Goal: Obtain resource: Download file/media

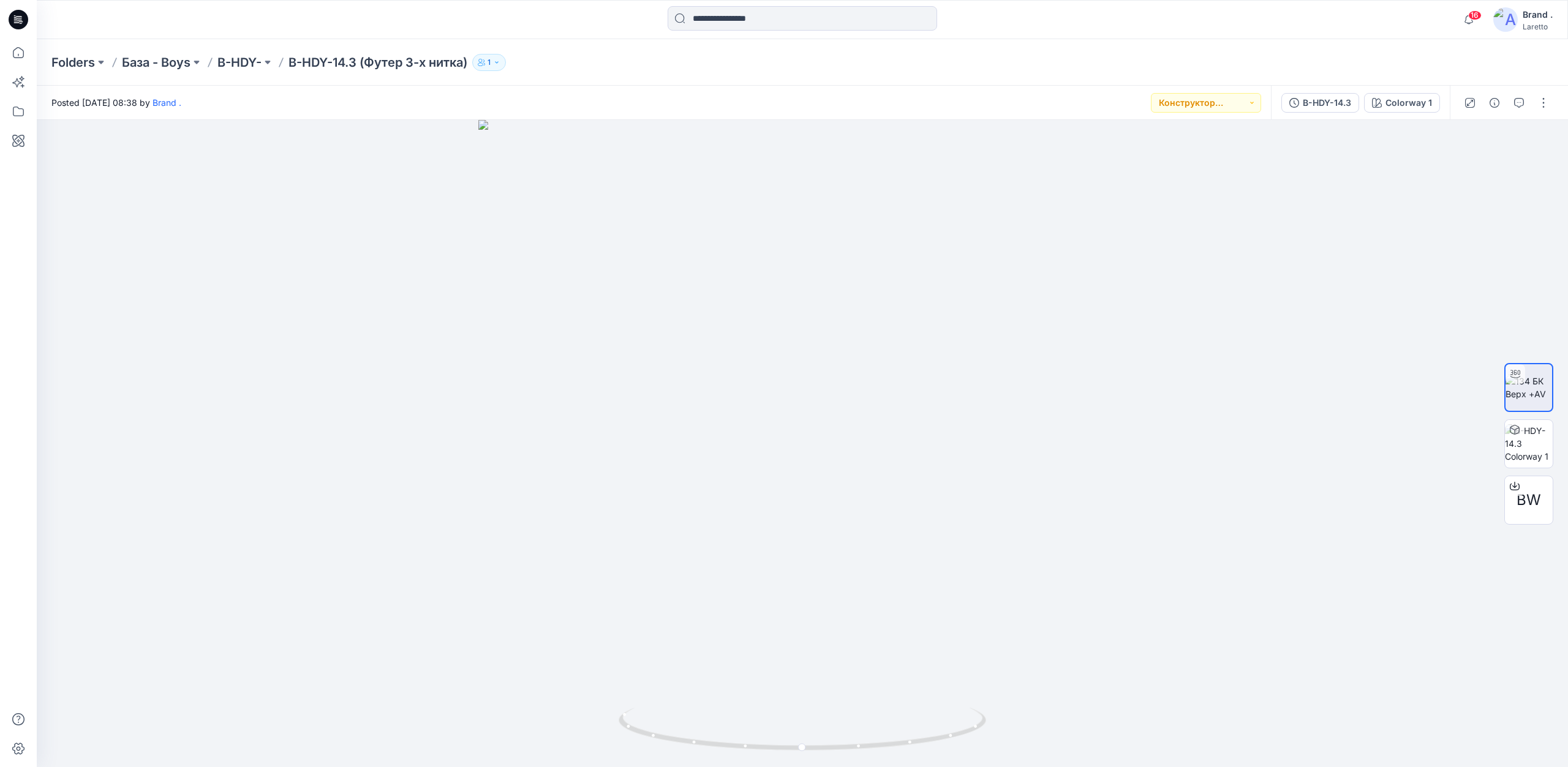
click at [18, 23] on icon at bounding box center [17, 22] width 6 height 1
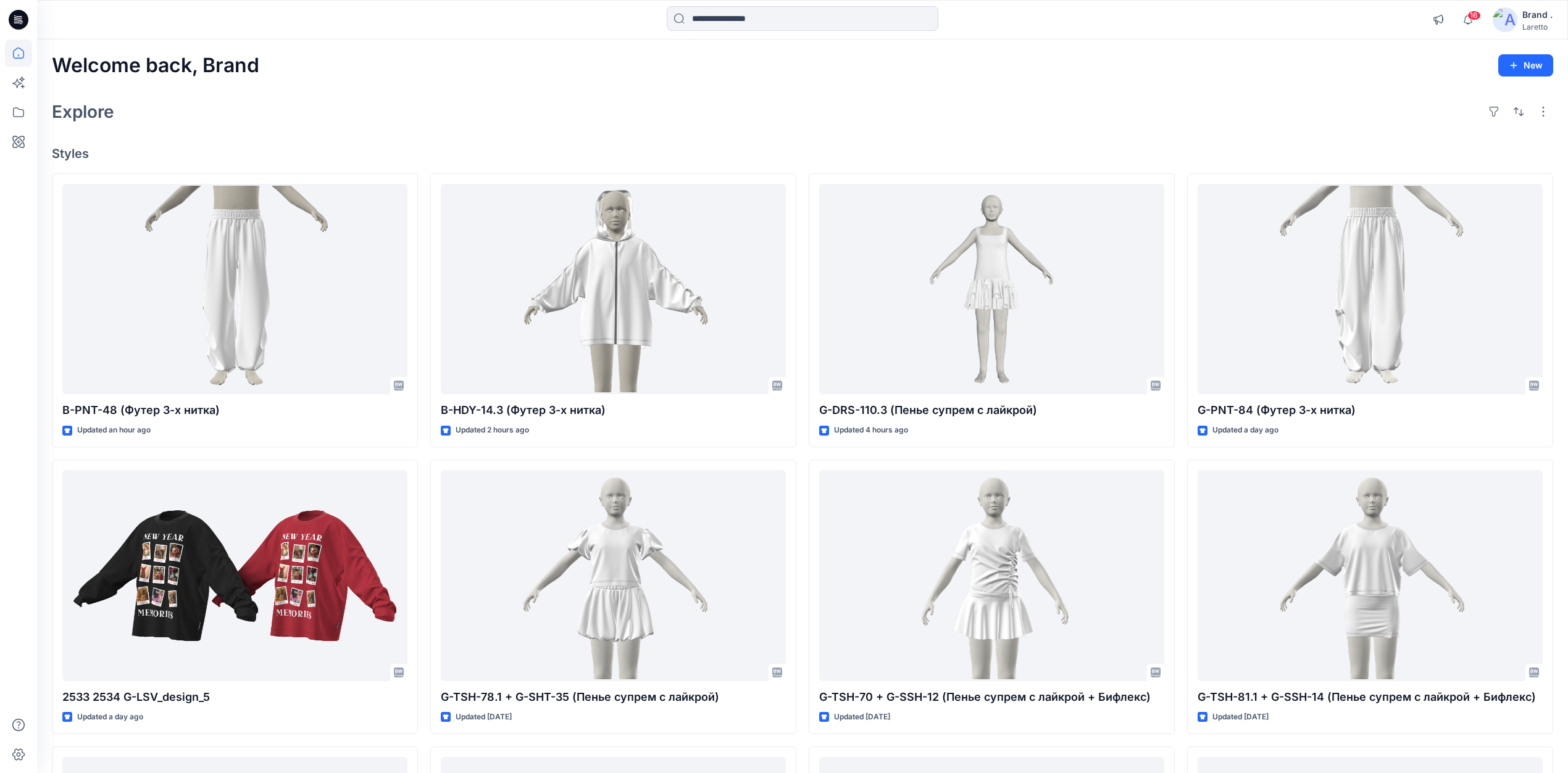
click at [23, 21] on icon at bounding box center [18, 19] width 20 height 20
click at [25, 17] on icon at bounding box center [18, 19] width 20 height 20
click at [21, 113] on icon at bounding box center [19, 112] width 27 height 27
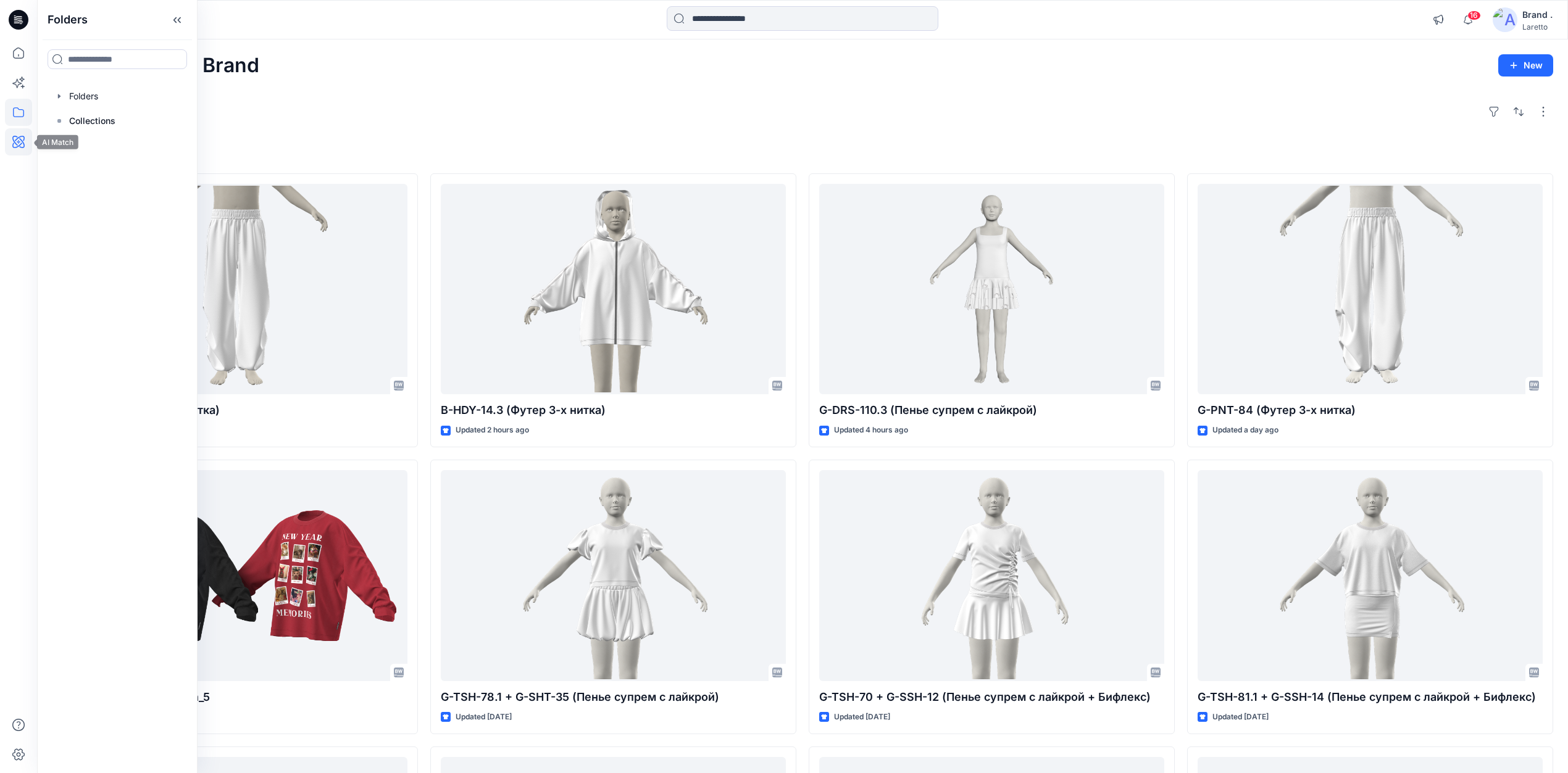
click at [17, 146] on icon at bounding box center [18, 142] width 12 height 12
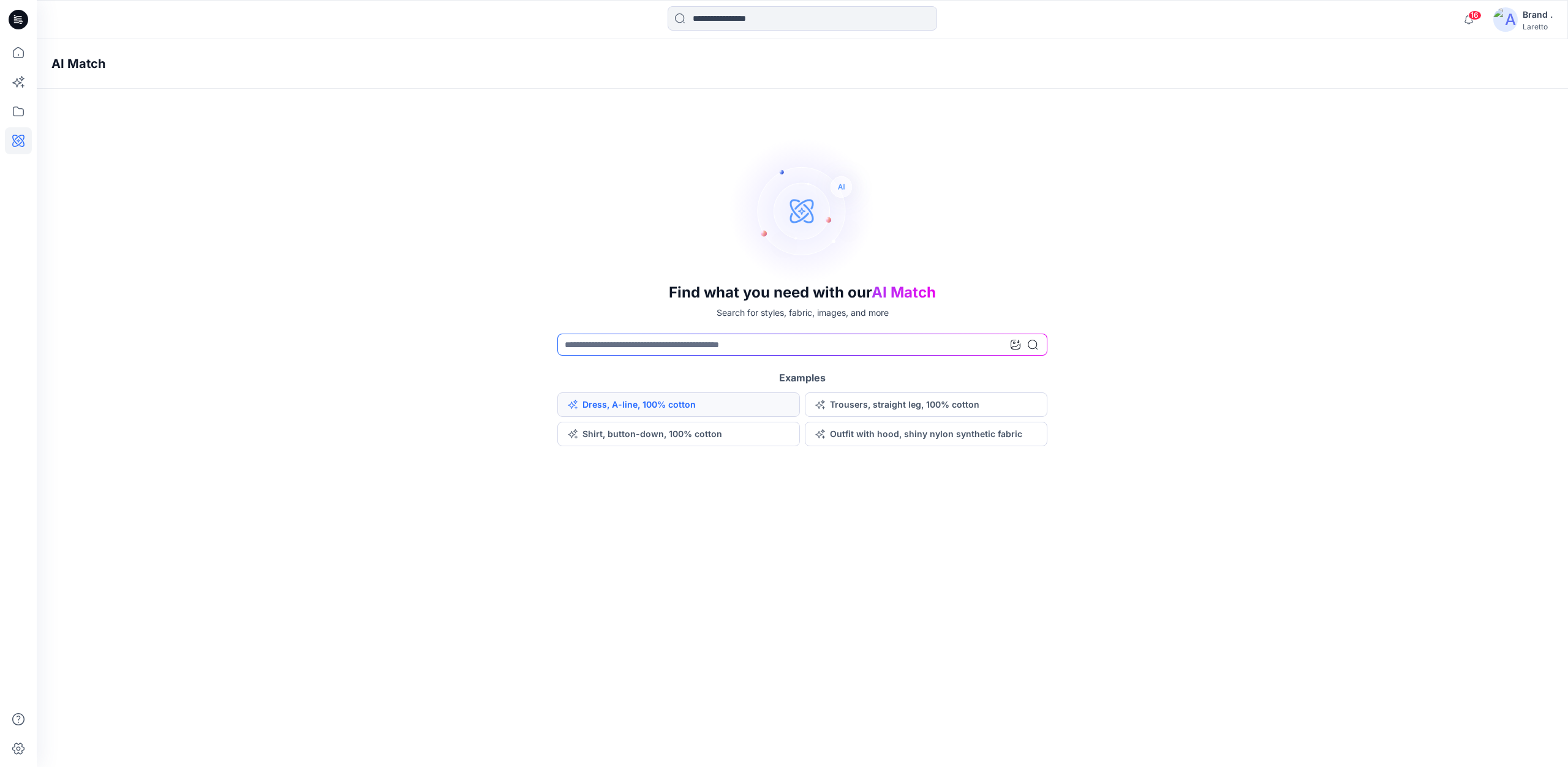
click at [698, 407] on button "Dress, A-line, 100% cotton" at bounding box center [678, 404] width 242 height 25
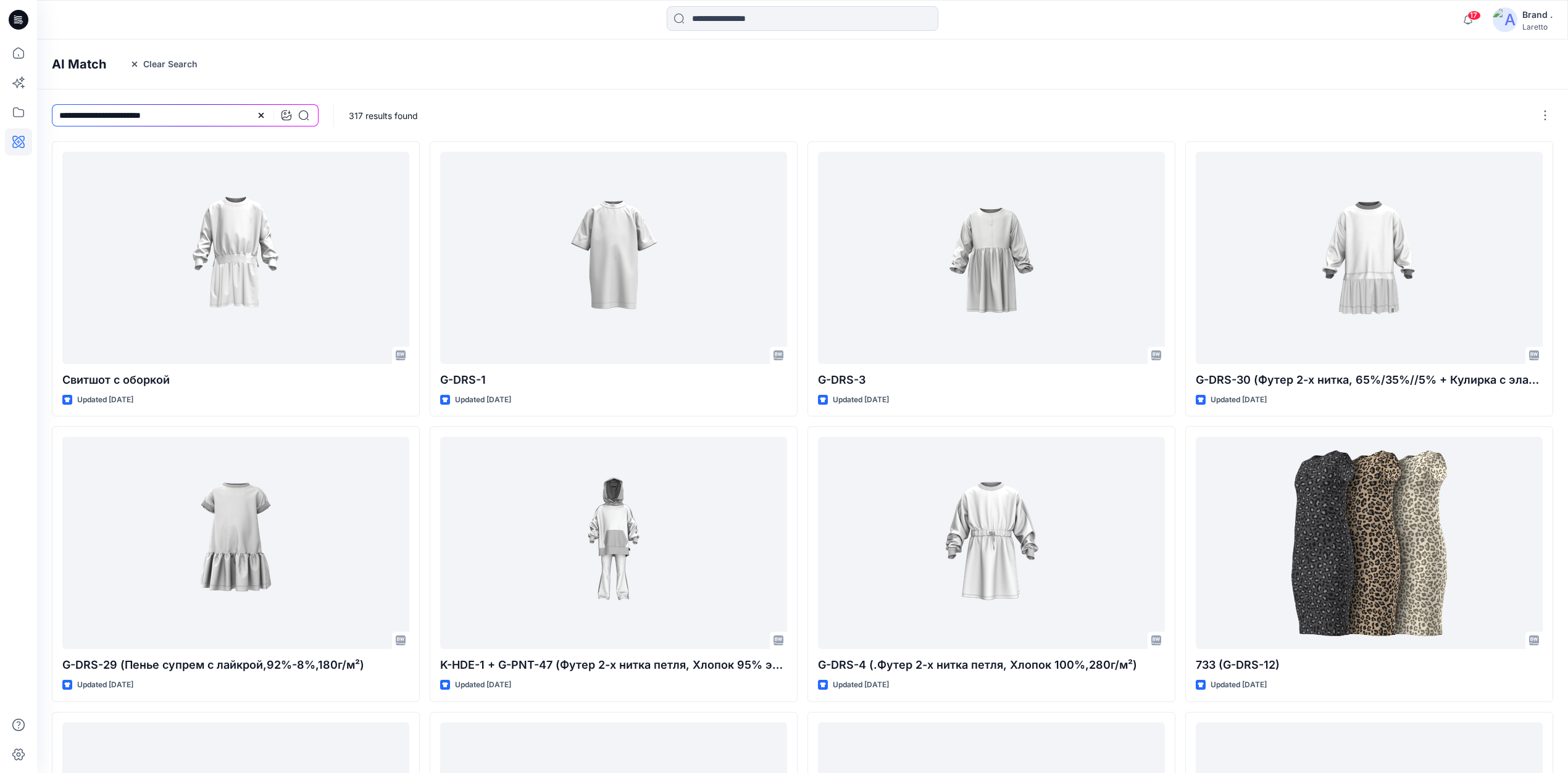
click at [20, 13] on icon at bounding box center [18, 19] width 20 height 20
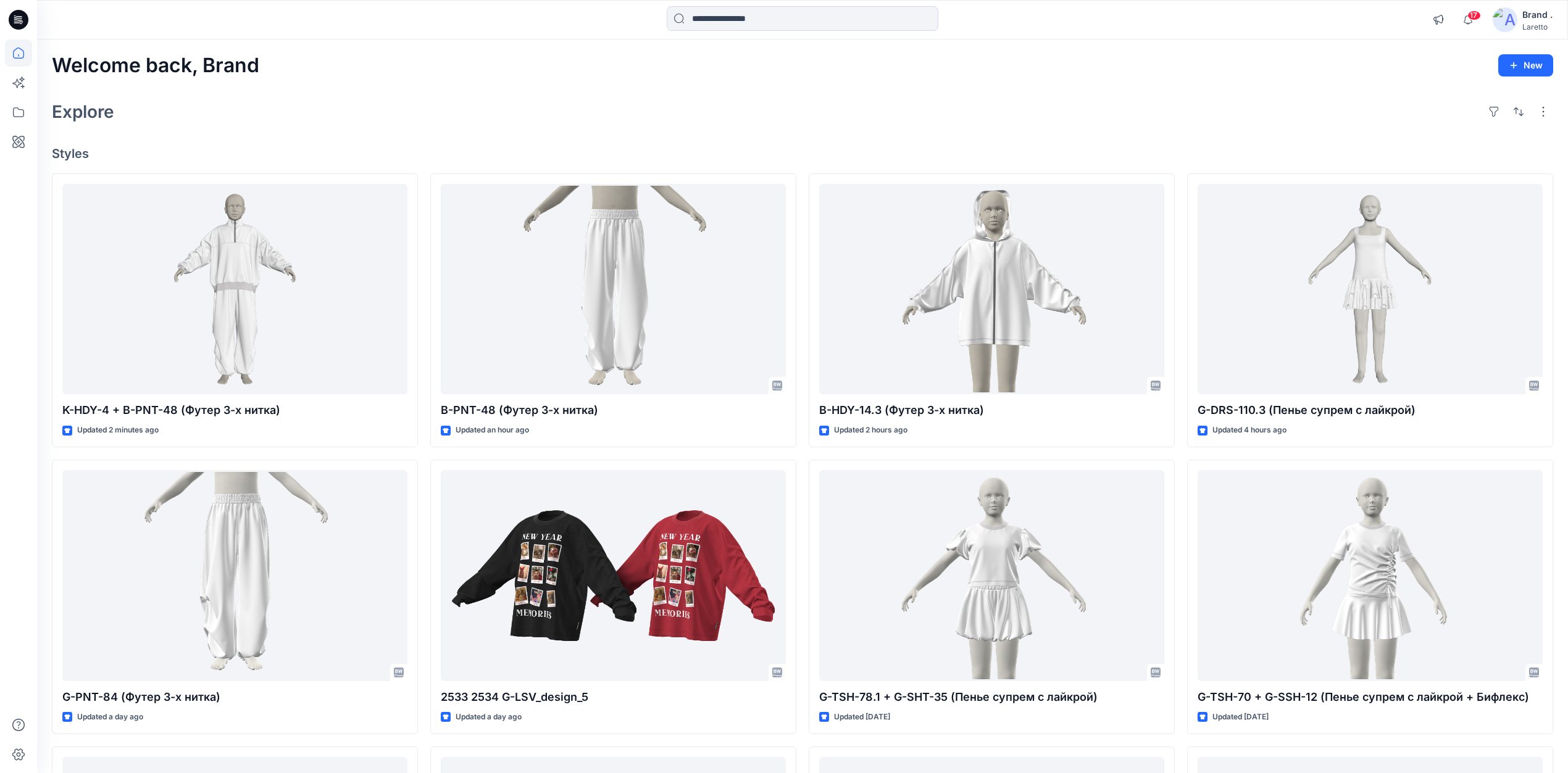
click at [1117, 100] on div "Explore" at bounding box center [802, 112] width 1501 height 29
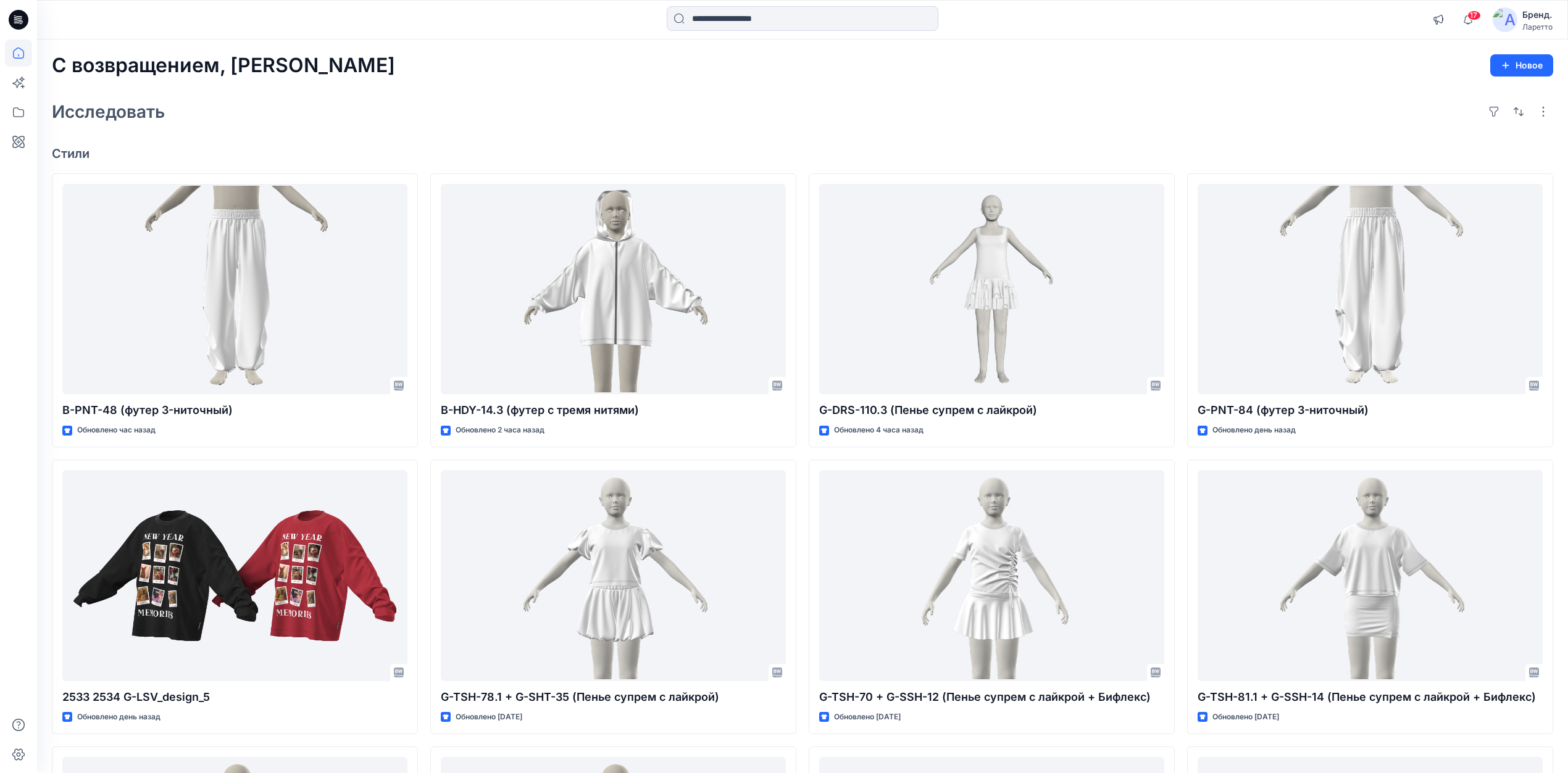
click at [19, 16] on icon at bounding box center [19, 16] width 6 height 1
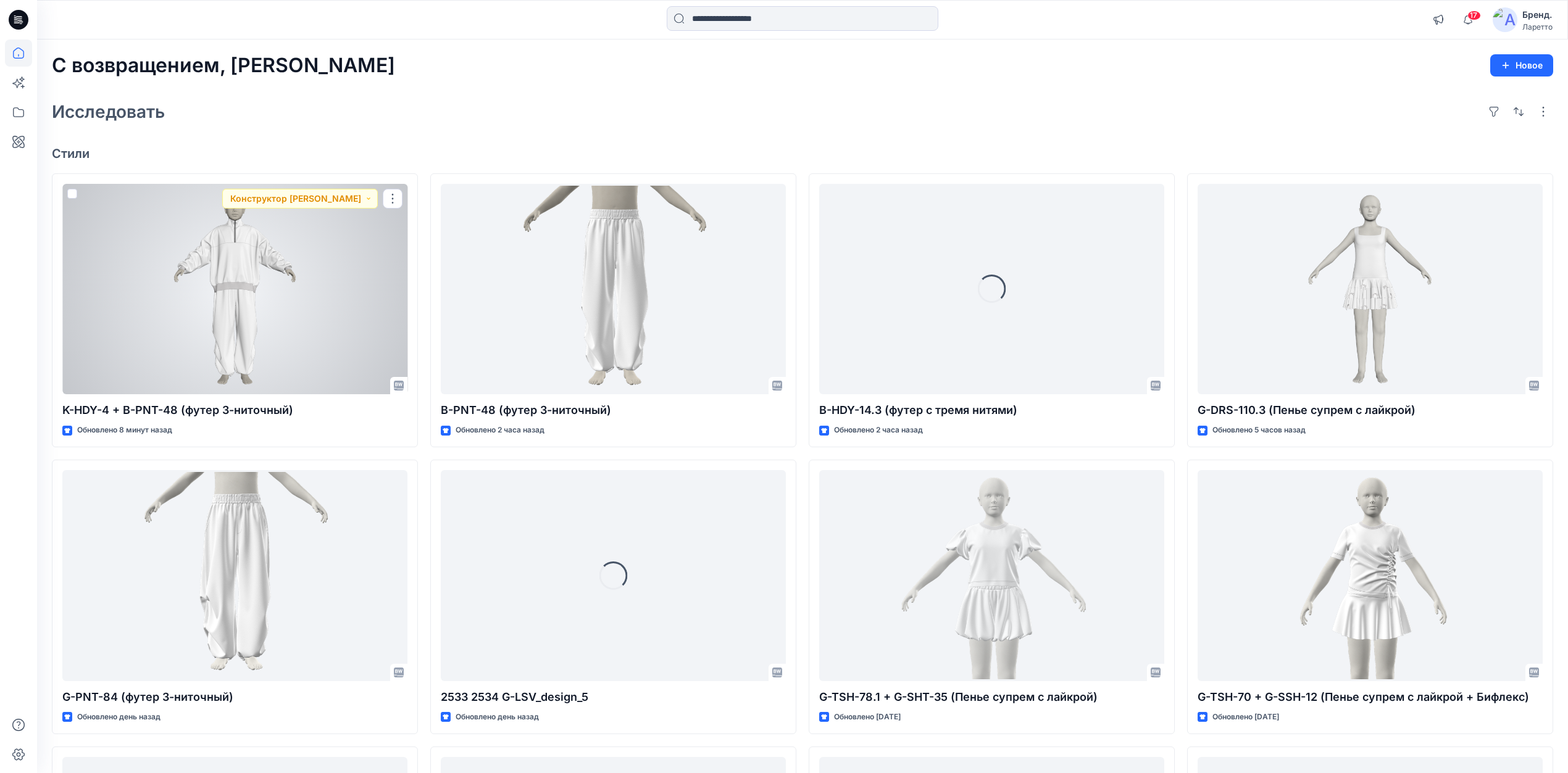
drag, startPoint x: 215, startPoint y: 316, endPoint x: 231, endPoint y: 319, distance: 16.3
click at [215, 316] on div at bounding box center [235, 289] width 345 height 211
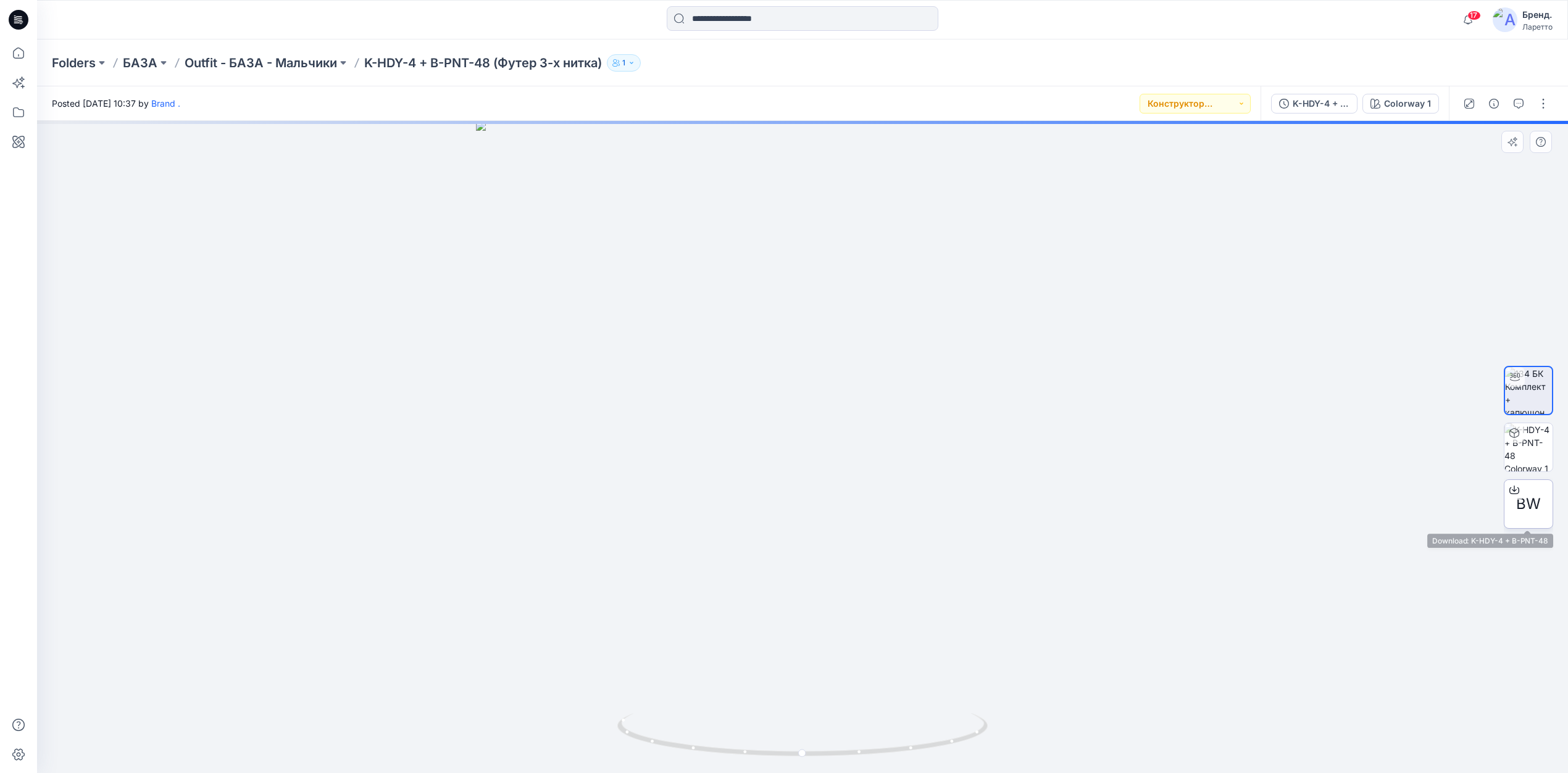
click at [1526, 511] on span "BW" at bounding box center [1528, 504] width 25 height 22
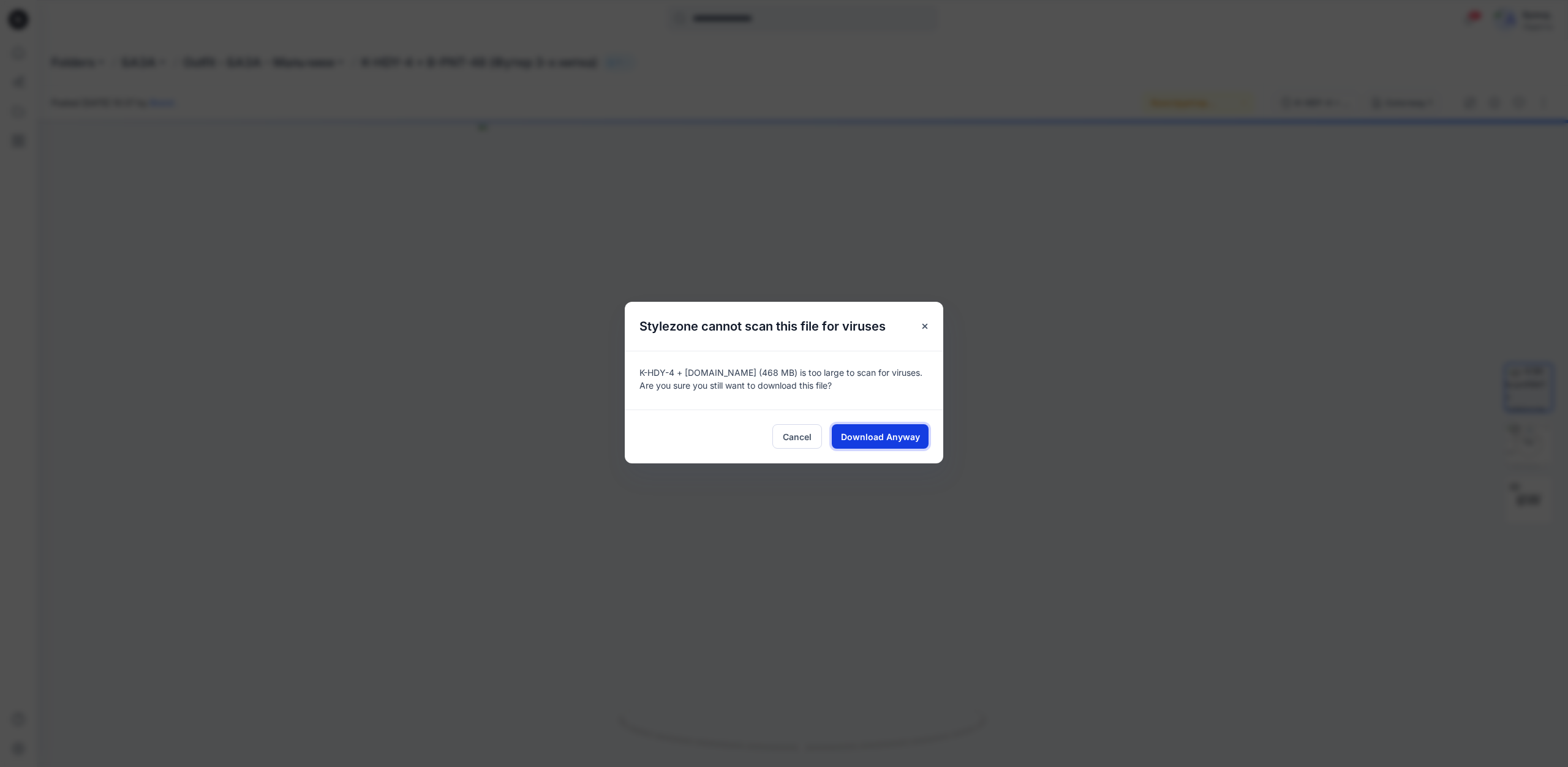
click at [885, 437] on span "Download Anyway" at bounding box center [880, 437] width 79 height 13
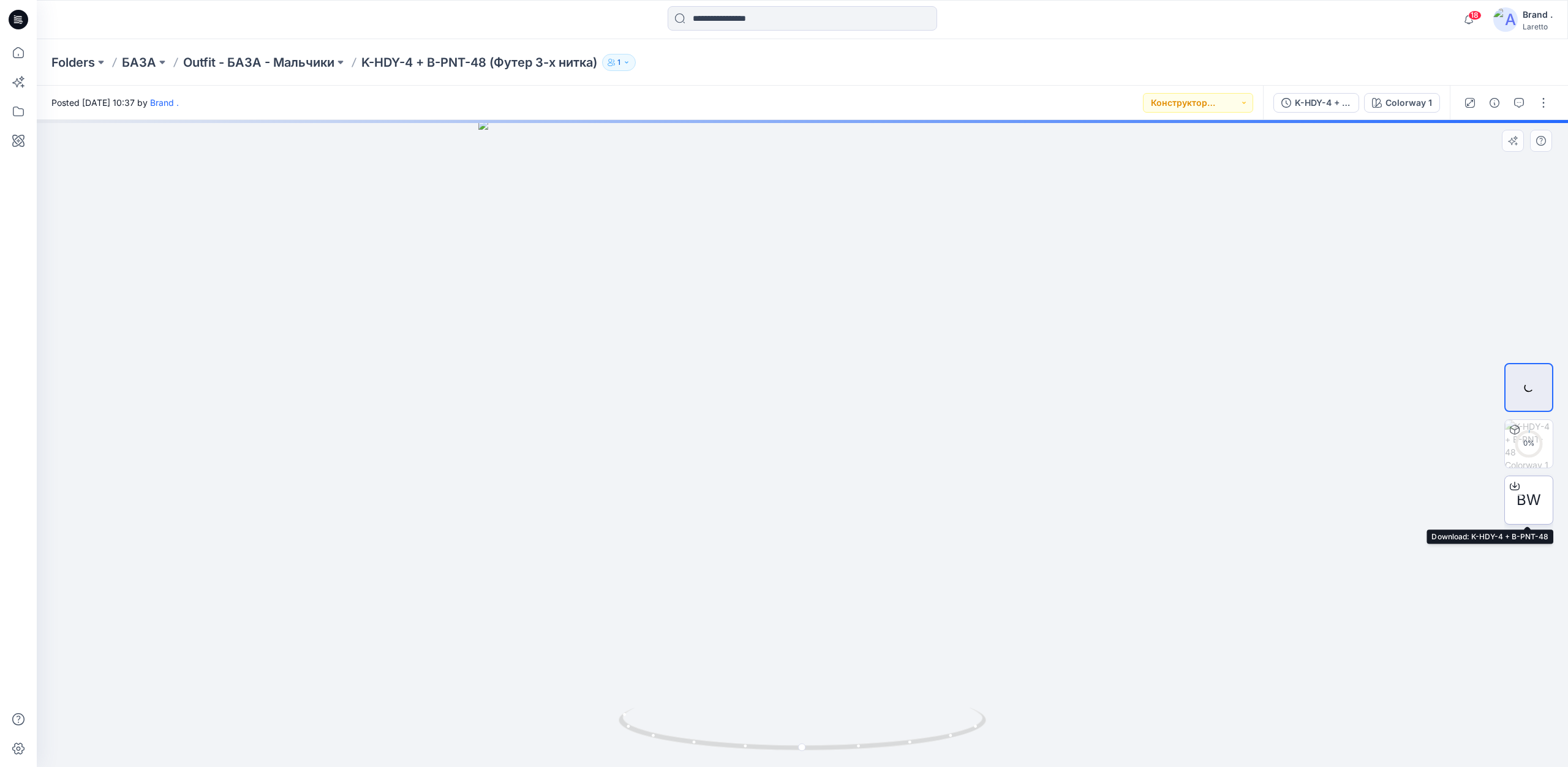
click at [1534, 492] on span "BW" at bounding box center [1529, 500] width 25 height 22
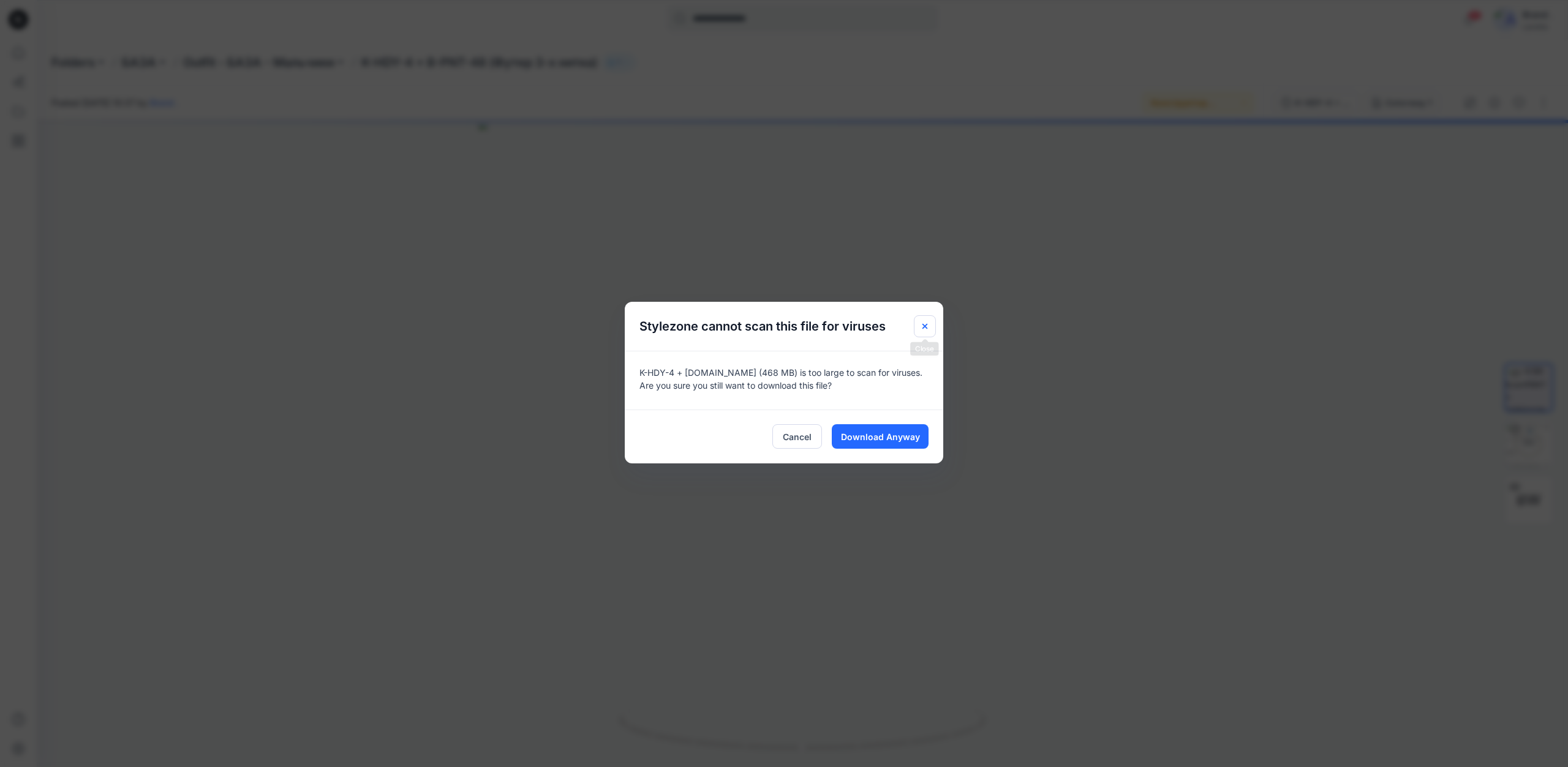
click at [922, 329] on icon "Close" at bounding box center [924, 326] width 10 height 10
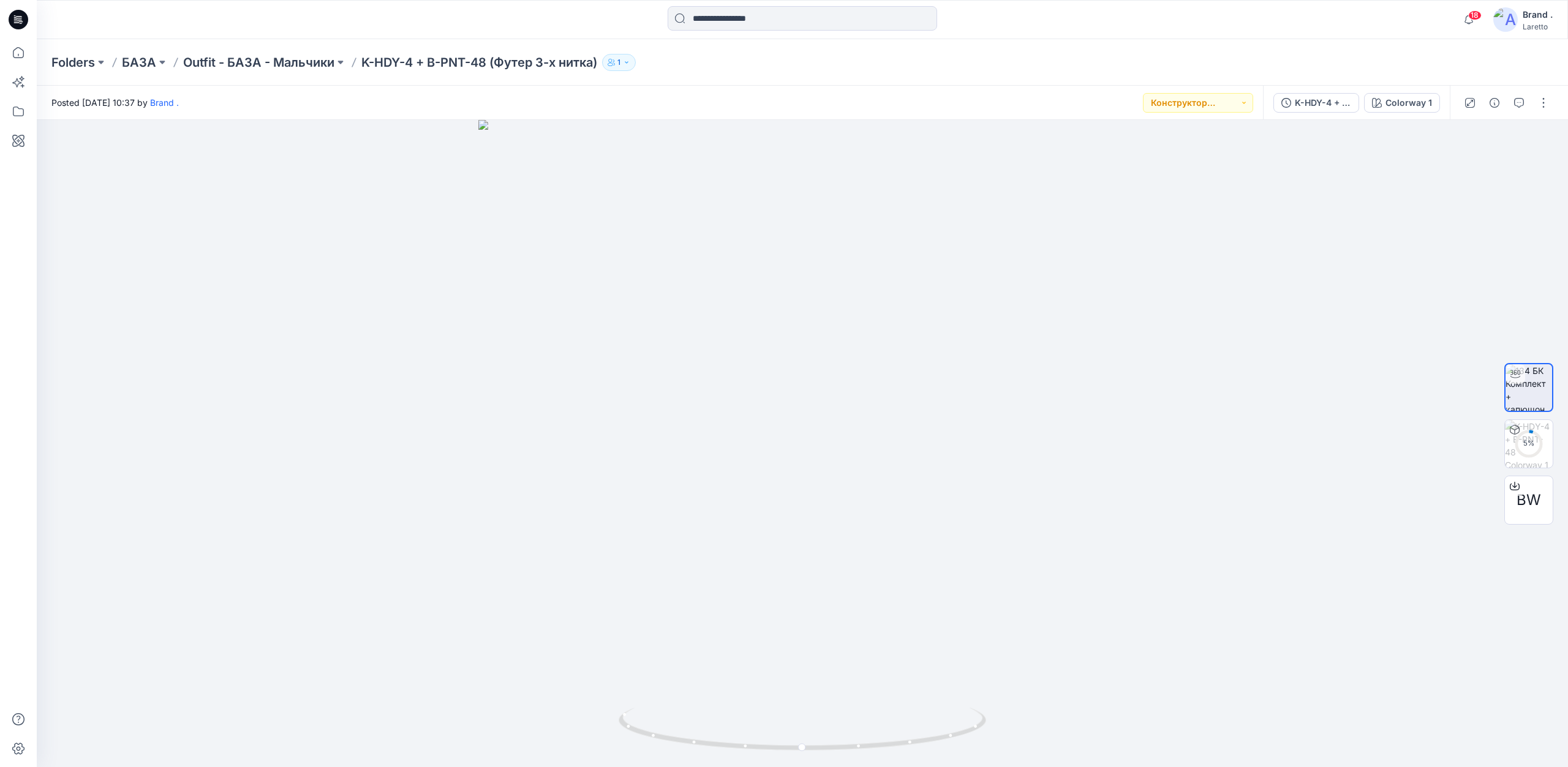
click at [20, 18] on icon at bounding box center [18, 19] width 20 height 20
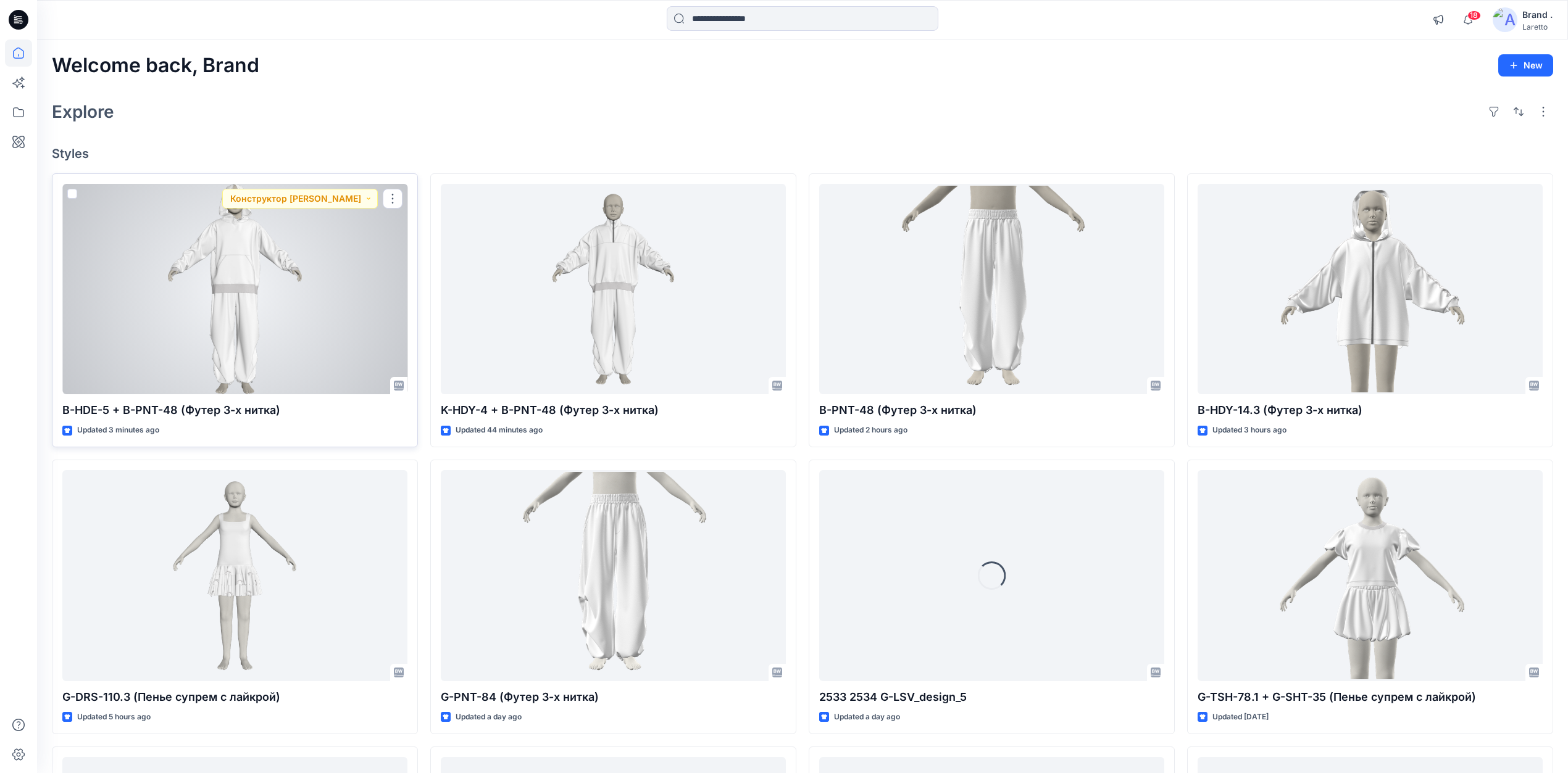
click at [195, 263] on div at bounding box center [235, 289] width 345 height 211
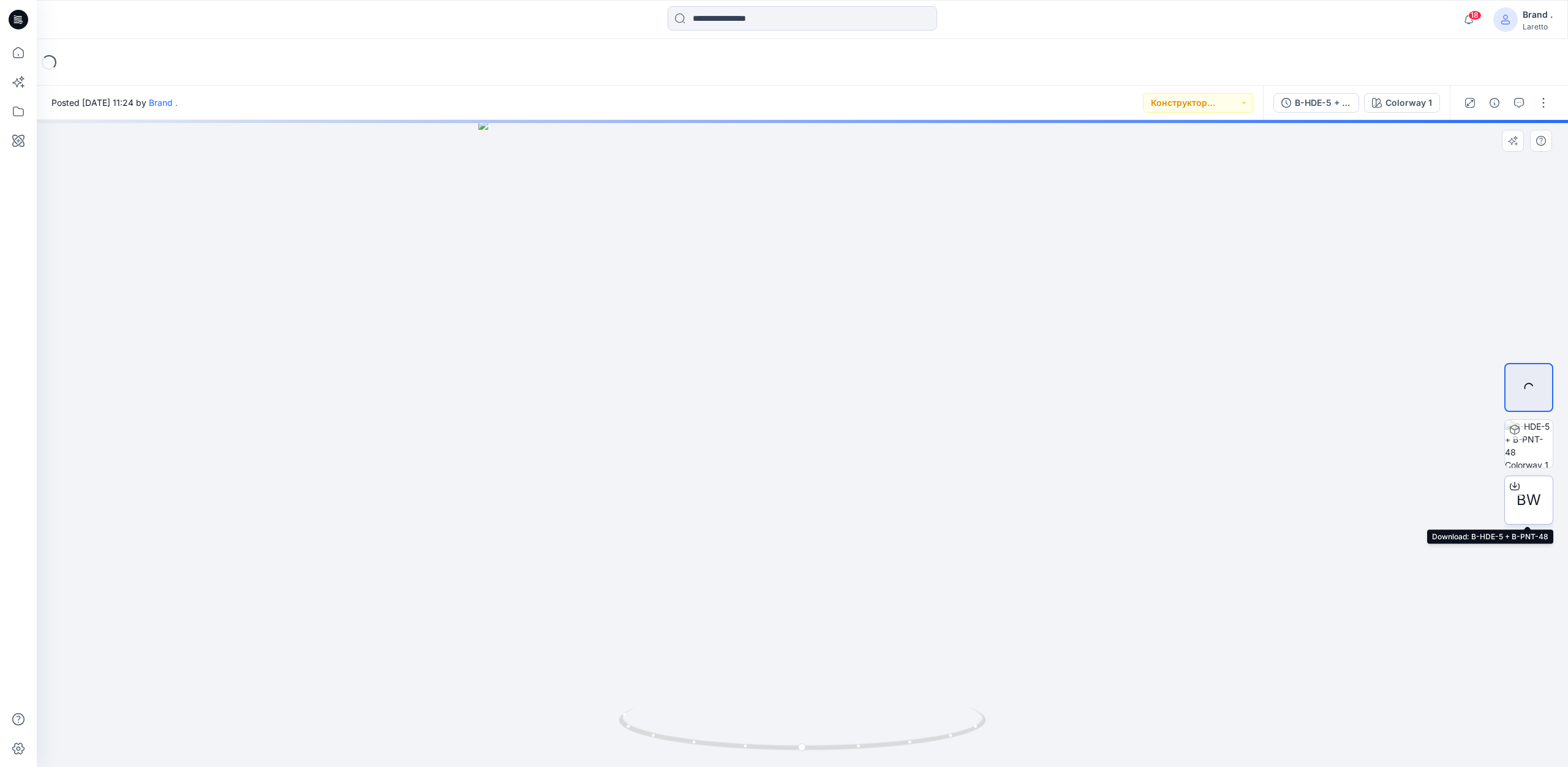
click at [1526, 509] on span "BW" at bounding box center [1529, 500] width 25 height 22
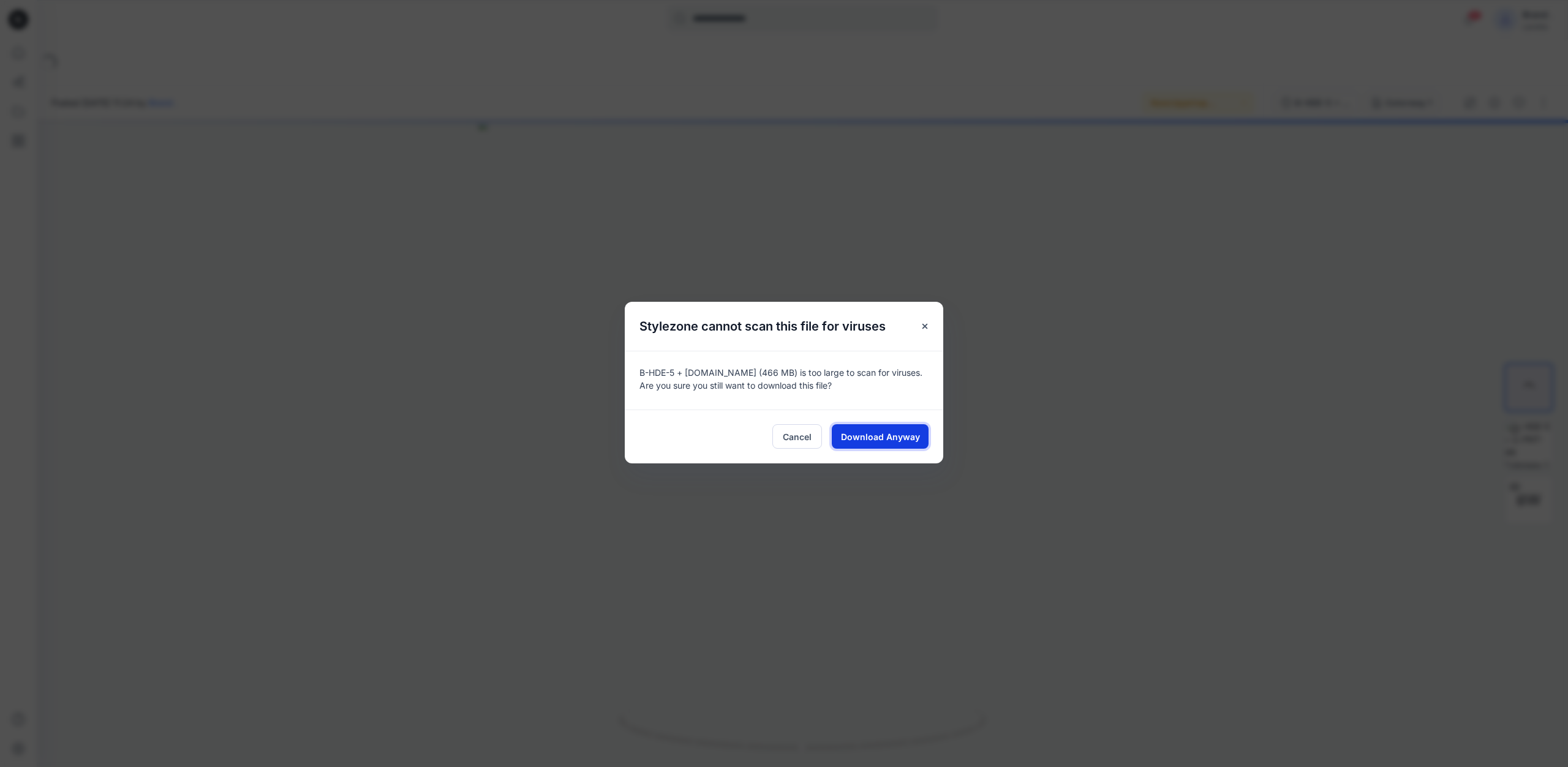
click at [873, 439] on span "Download Anyway" at bounding box center [880, 437] width 79 height 13
